Goal: Register for event/course: Register for event/course

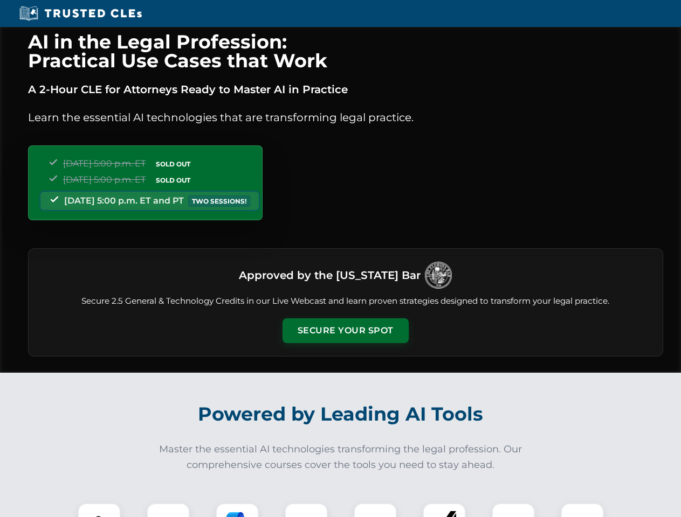
click at [345, 331] on button "Secure Your Spot" at bounding box center [345, 330] width 126 height 25
click at [99, 510] on img at bounding box center [99, 524] width 31 height 31
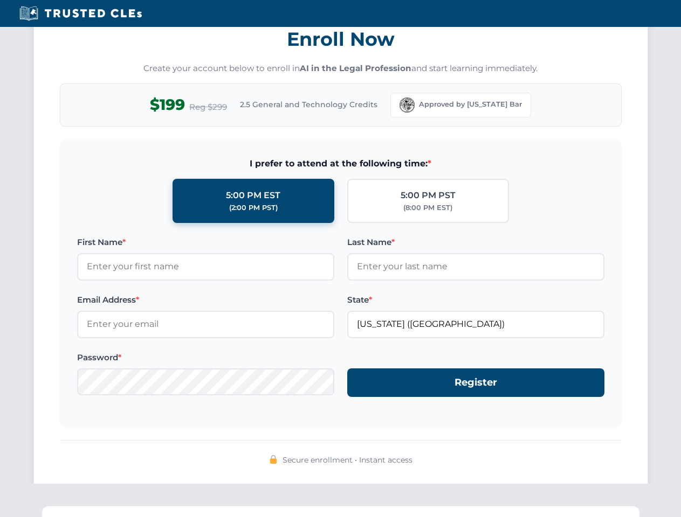
scroll to position [1058, 0]
